Goal: Information Seeking & Learning: Understand process/instructions

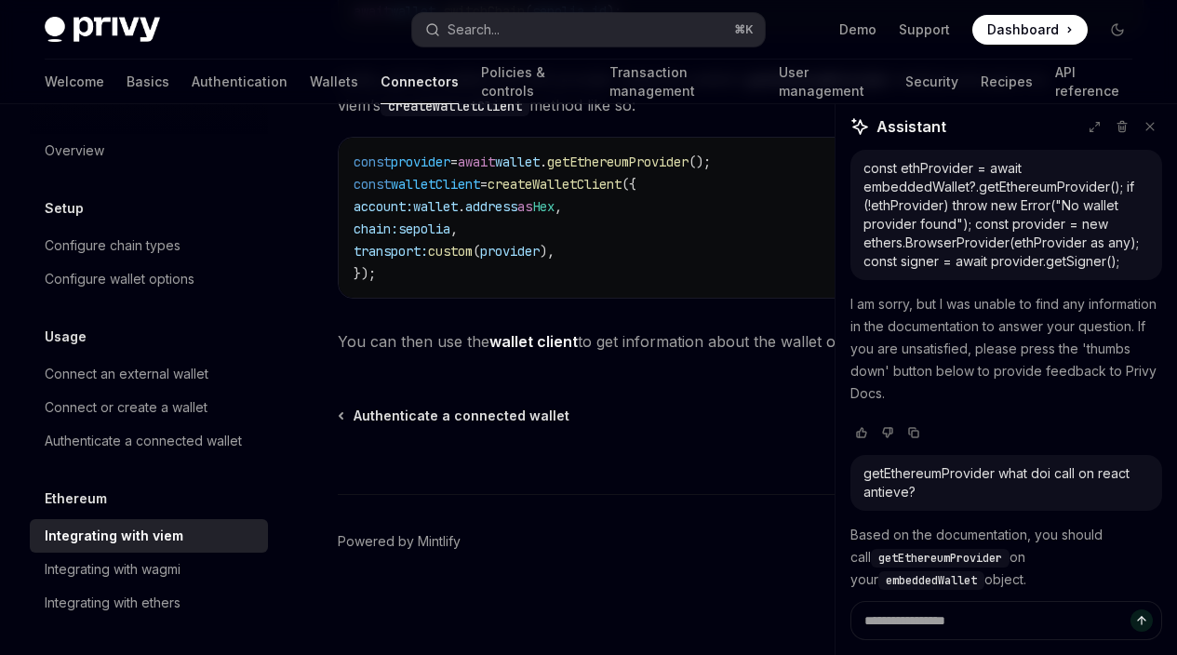
scroll to position [2101, 0]
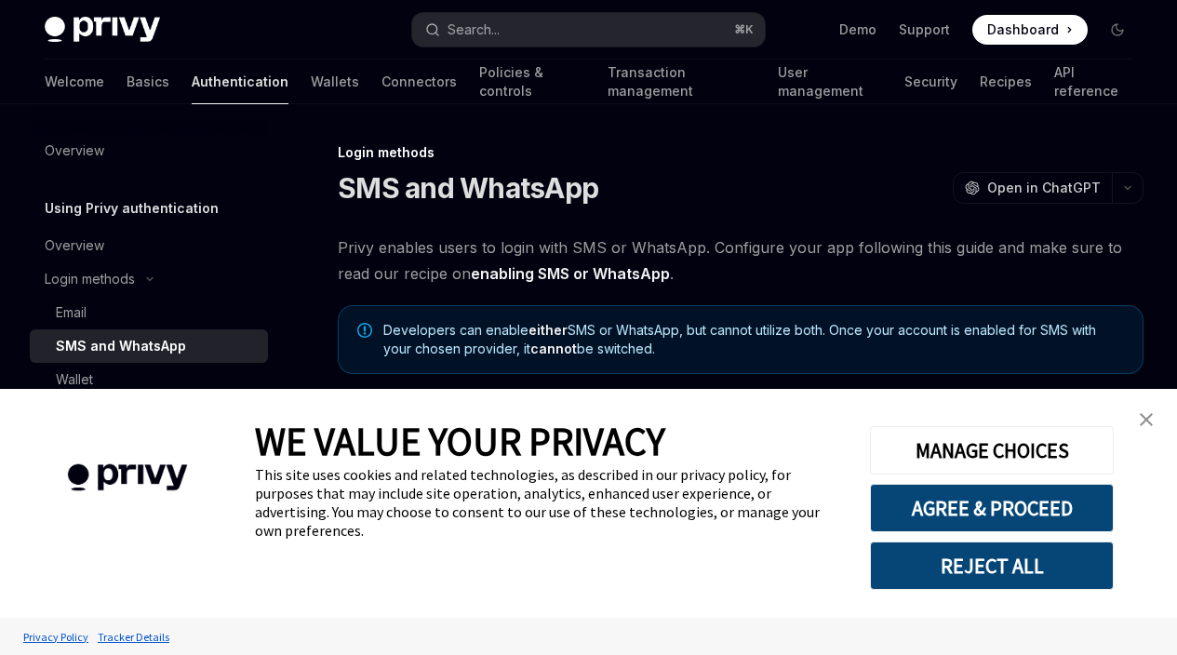
click at [1149, 422] on img "close banner" at bounding box center [1146, 419] width 13 height 13
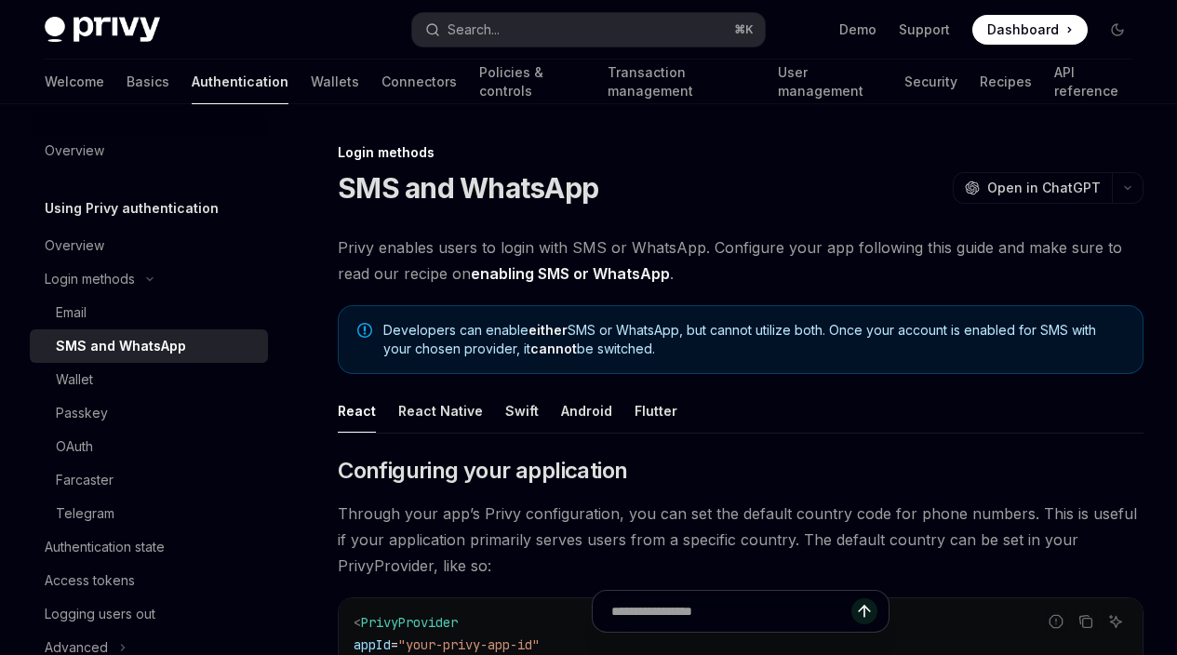
scroll to position [23, 0]
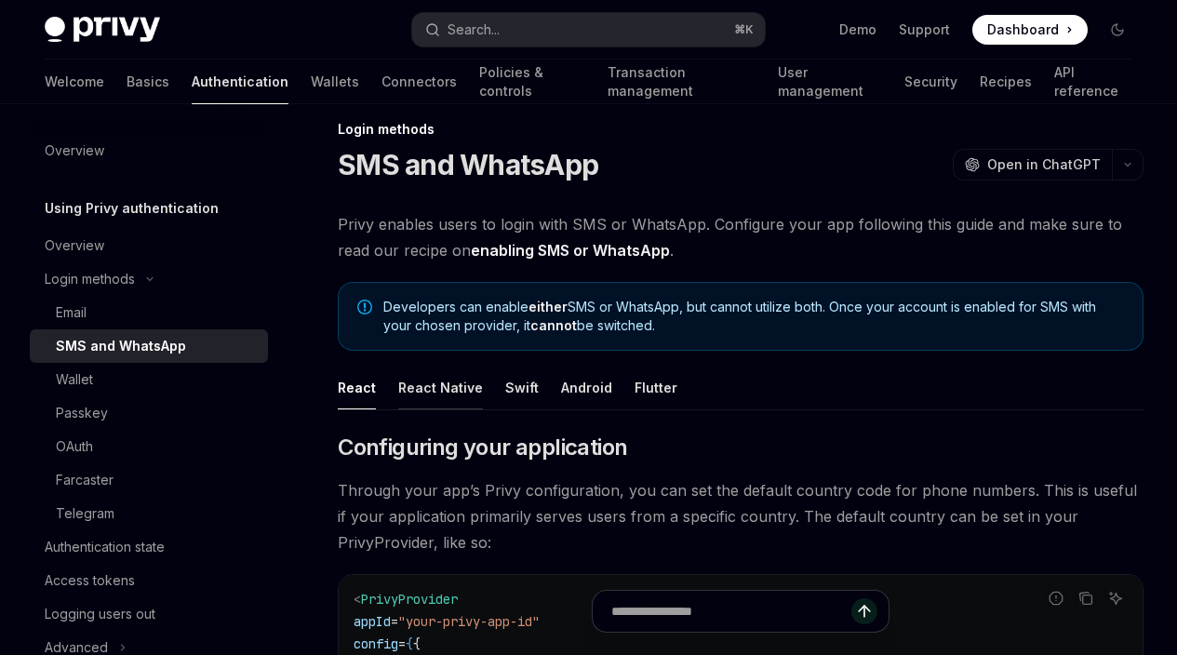
click at [469, 409] on div "React Native" at bounding box center [440, 388] width 85 height 44
type textarea "*"
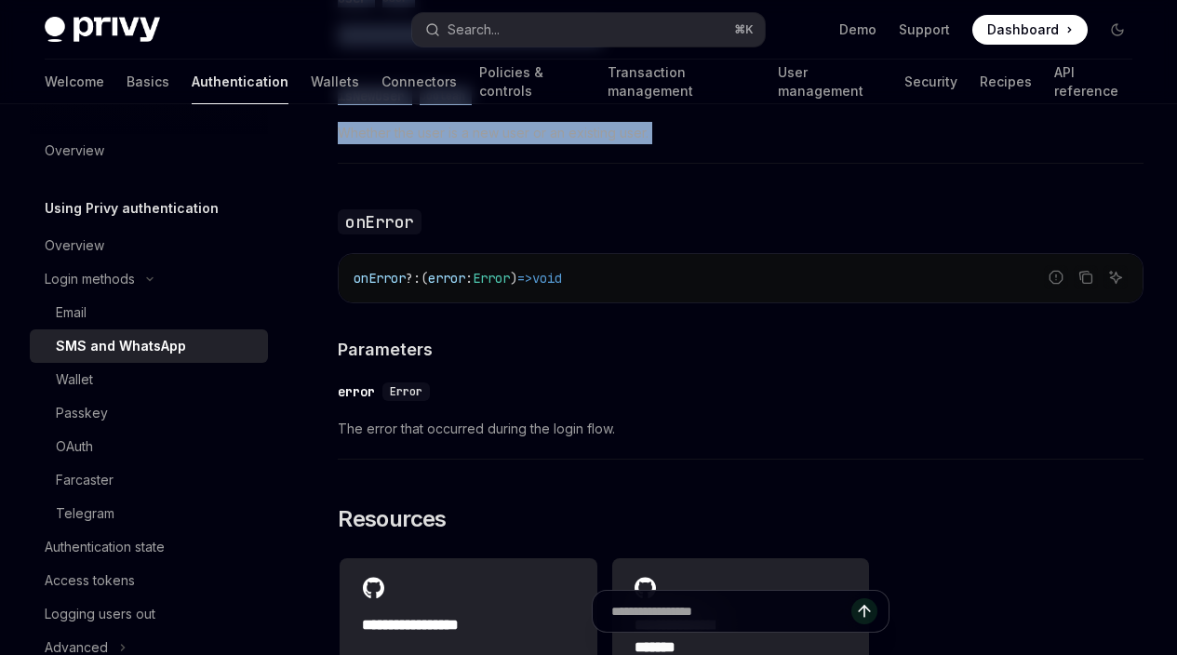
scroll to position [4087, 0]
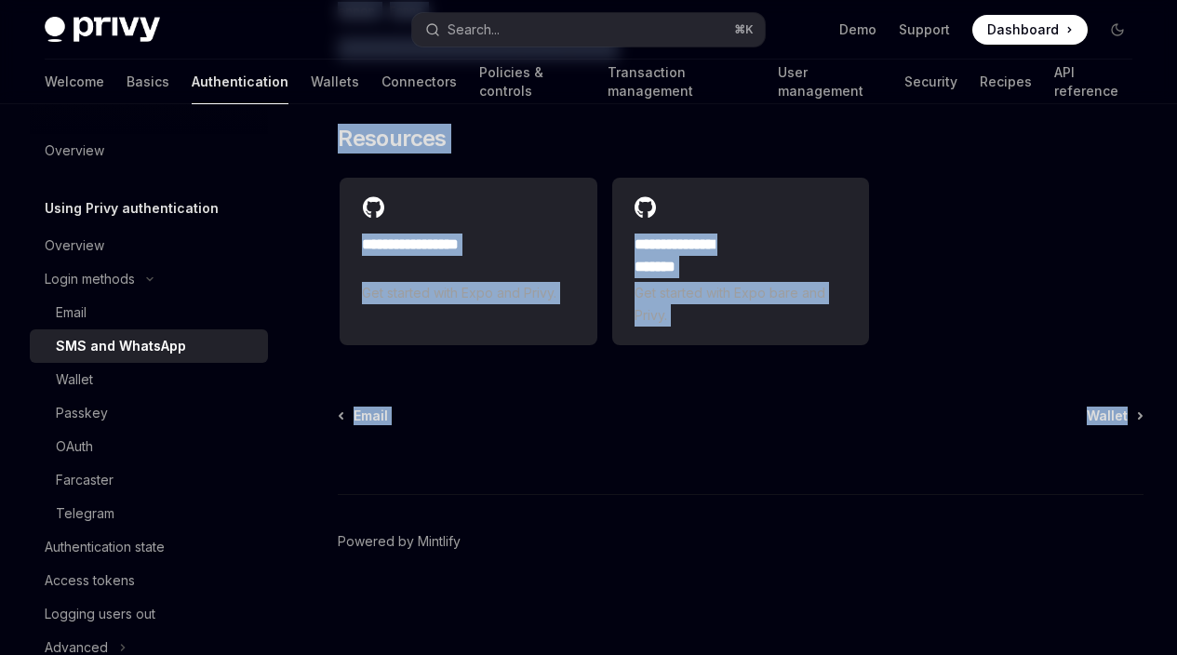
drag, startPoint x: 341, startPoint y: 298, endPoint x: 643, endPoint y: 490, distance: 358.6
copy div "Lo ipsumdolorsi amet conse adip e sed-doei temporin (UTL) etdo ma aliqu enima m…"
